Goal: Complete application form

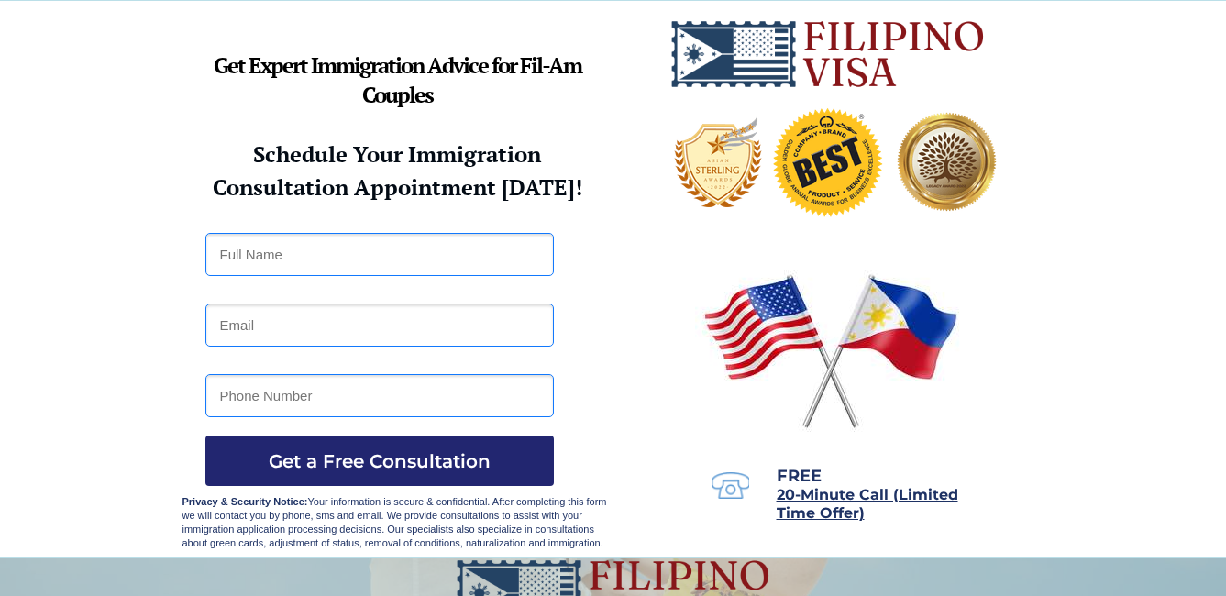
click at [353, 244] on input "text" at bounding box center [379, 254] width 349 height 43
click at [346, 251] on input "text" at bounding box center [379, 254] width 349 height 43
click at [349, 263] on input "Rosabella" at bounding box center [379, 254] width 349 height 43
type input "Rosabella Gallo"
click at [288, 335] on input "email" at bounding box center [379, 325] width 349 height 43
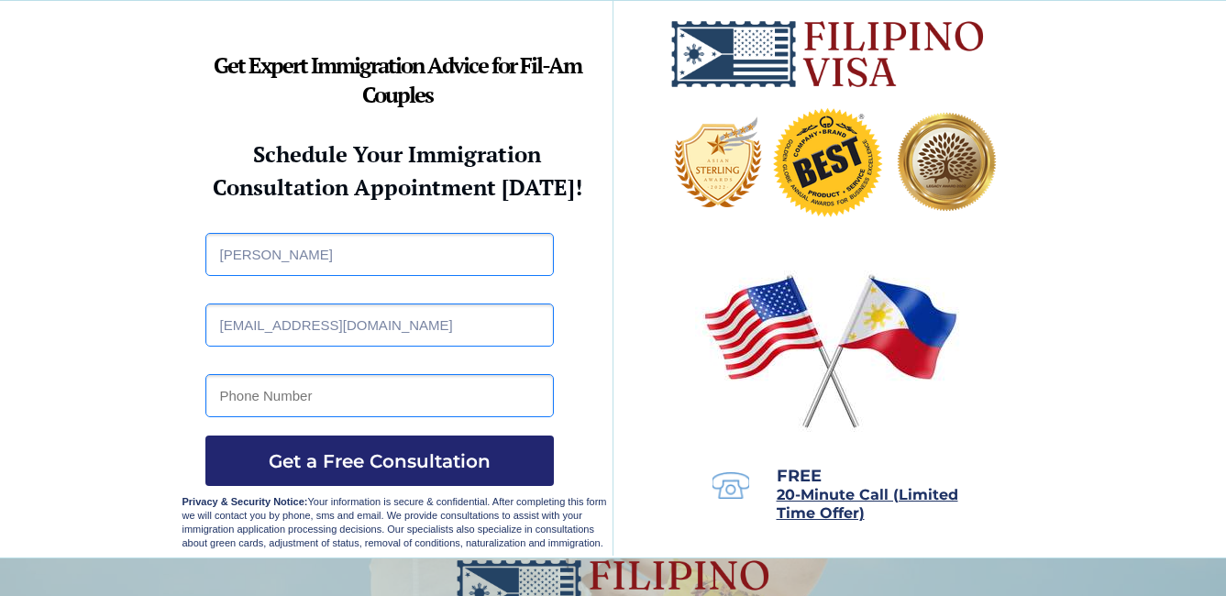
type input "smabellervm@gmail.com"
click at [265, 390] on input "tel" at bounding box center [379, 395] width 349 height 43
type input "+639"
